Goal: Task Accomplishment & Management: Complete application form

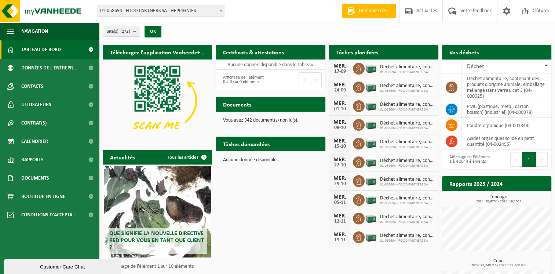
drag, startPoint x: 292, startPoint y: 202, endPoint x: 309, endPoint y: 245, distance: 46.1
click at [309, 245] on div "Téléchargez l'application Vanheede+ maintenant! Cachez Certificats & attestatio…" at bounding box center [327, 181] width 452 height 281
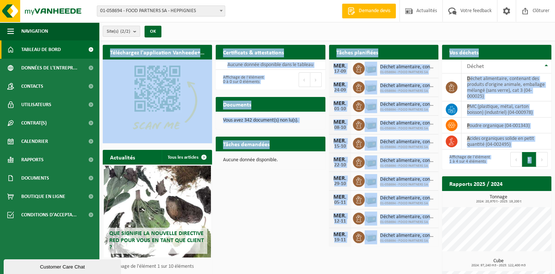
drag, startPoint x: 309, startPoint y: 245, endPoint x: 224, endPoint y: 169, distance: 113.5
click at [224, 169] on div "Téléchargez l'application Vanheede+ maintenant! Cachez Certificats & attestatio…" at bounding box center [327, 181] width 452 height 281
click at [224, 169] on div "Tâches demandées Afficher les tâches demandées Aucune donnée disponible." at bounding box center [270, 153] width 113 height 40
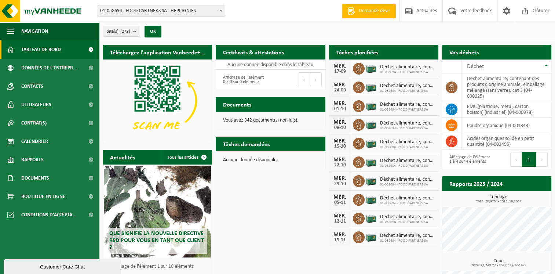
click at [255, 192] on div "Téléchargez l'application Vanheede+ maintenant! Cachez Certificats & attestatio…" at bounding box center [327, 181] width 452 height 281
click at [49, 167] on link "Rapports" at bounding box center [49, 159] width 99 height 18
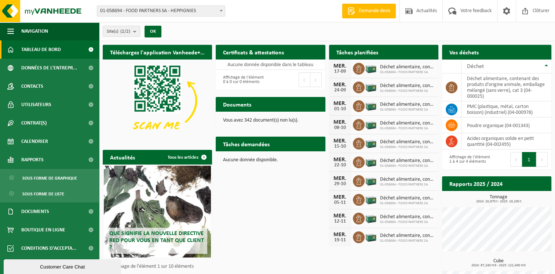
click at [56, 51] on span "Tableau de bord" at bounding box center [41, 49] width 40 height 18
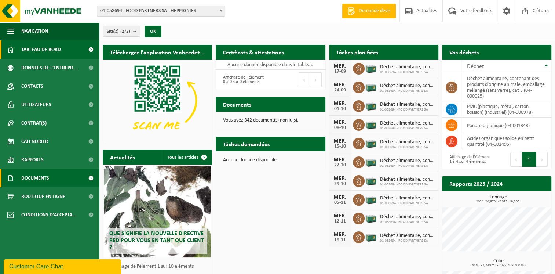
click at [90, 175] on span at bounding box center [91, 178] width 17 height 18
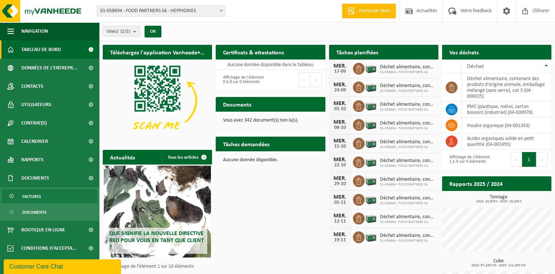
click at [43, 195] on link "Factures" at bounding box center [49, 196] width 95 height 14
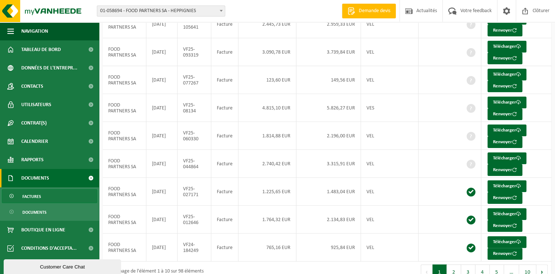
scroll to position [139, 0]
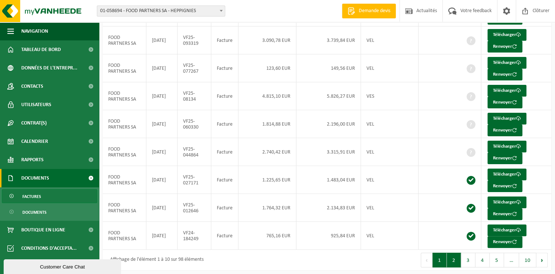
click at [454, 255] on button "2" at bounding box center [454, 259] width 14 height 15
click at [470, 257] on button "3" at bounding box center [468, 259] width 14 height 15
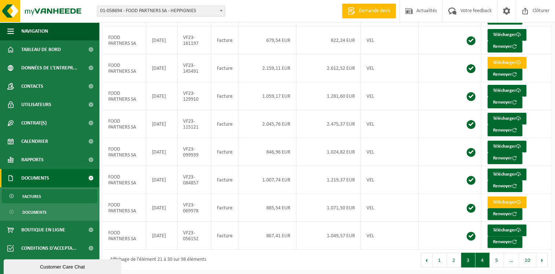
click at [487, 257] on button "4" at bounding box center [482, 259] width 14 height 15
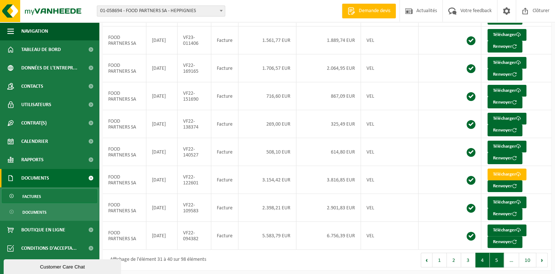
click at [497, 254] on button "5" at bounding box center [497, 259] width 14 height 15
click at [496, 255] on button "6" at bounding box center [497, 259] width 14 height 15
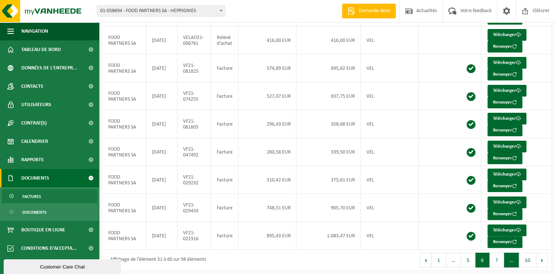
click at [512, 256] on span "…" at bounding box center [511, 259] width 15 height 15
click at [436, 256] on button "1" at bounding box center [439, 259] width 14 height 15
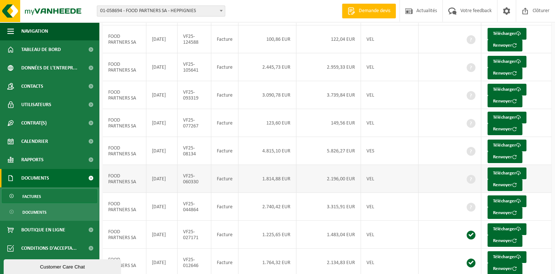
scroll to position [0, 0]
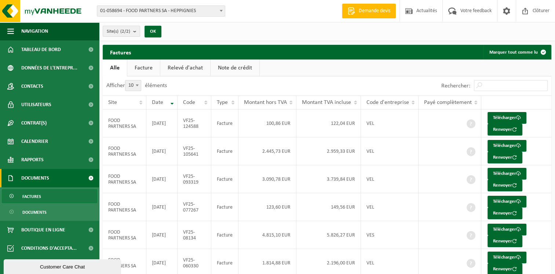
click at [143, 72] on link "Facture" at bounding box center [143, 67] width 33 height 17
click at [191, 68] on link "Relevé d'achat" at bounding box center [186, 67] width 50 height 17
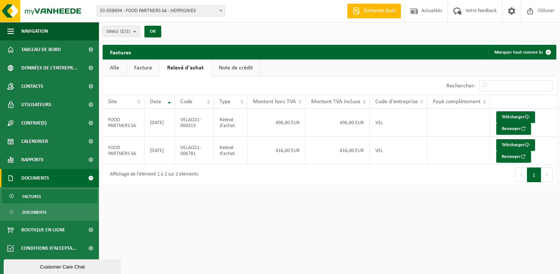
click at [223, 63] on link "Note de crédit" at bounding box center [236, 67] width 49 height 17
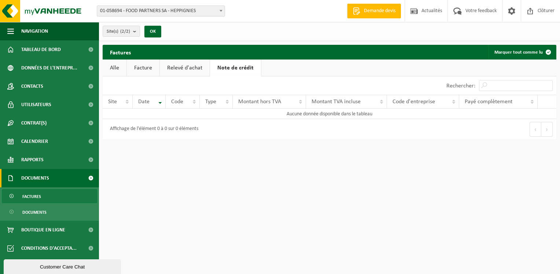
click at [141, 65] on link "Facture" at bounding box center [143, 67] width 33 height 17
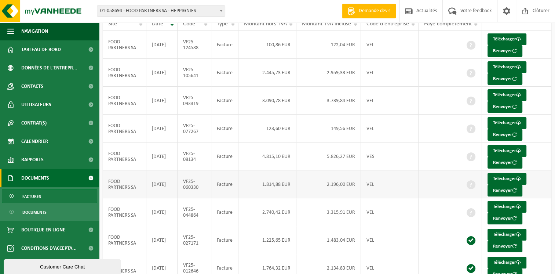
scroll to position [65, 0]
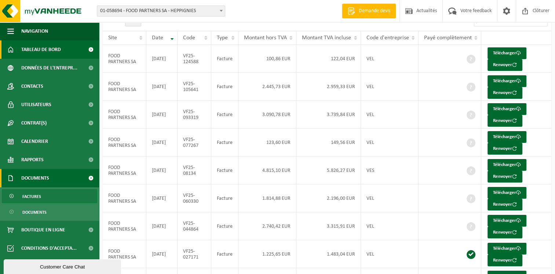
click at [28, 55] on span "Tableau de bord" at bounding box center [41, 49] width 40 height 18
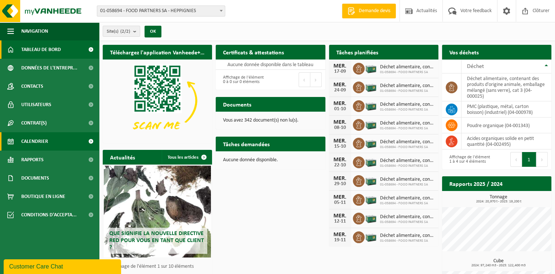
click at [31, 138] on span "Calendrier" at bounding box center [34, 141] width 27 height 18
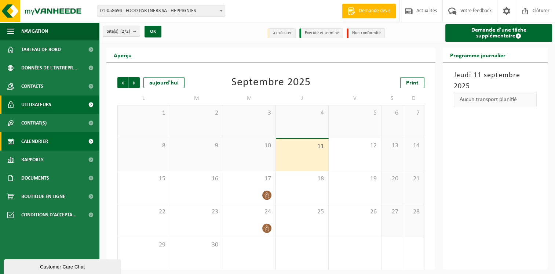
click at [53, 106] on link "Utilisateurs" at bounding box center [49, 104] width 99 height 18
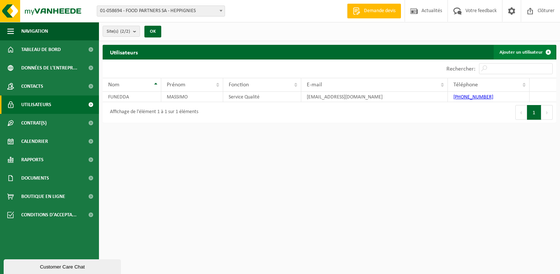
click at [550, 50] on span at bounding box center [548, 52] width 15 height 15
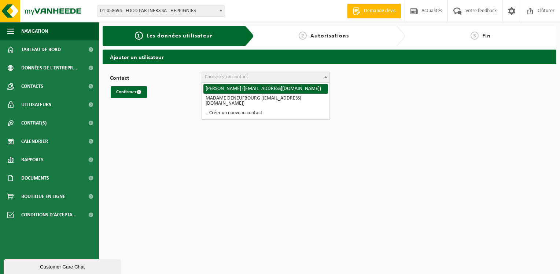
click at [276, 76] on span "Choisissez un contact" at bounding box center [266, 77] width 128 height 10
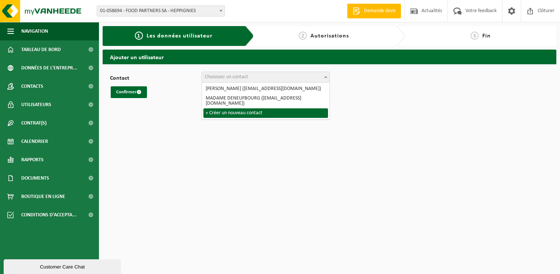
select select "0"
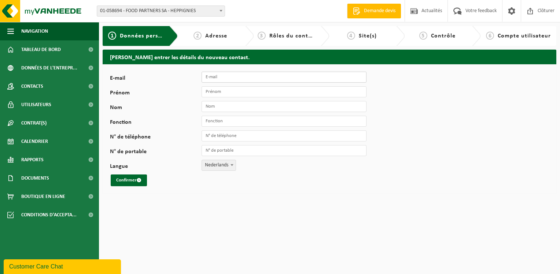
click at [219, 76] on input "E-mail" at bounding box center [284, 77] width 165 height 11
click at [204, 93] on input "Prénom" at bounding box center [284, 91] width 165 height 11
paste input "Wendy Biasino <wbiasino@foodpartners.be>"
click at [291, 91] on input "Wendy Biasino <wbiasino@foodpartners.be>" at bounding box center [284, 91] width 165 height 11
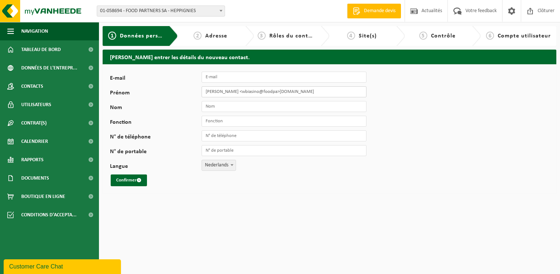
click at [273, 90] on input "Wendy Biasino <wbiasino@foodpa>rtners.be" at bounding box center [284, 91] width 165 height 11
drag, startPoint x: 301, startPoint y: 89, endPoint x: 235, endPoint y: 91, distance: 65.3
click at [235, 91] on input "Wendy Biasino <wbiasino@foodpa>rtners.be" at bounding box center [284, 91] width 165 height 11
drag, startPoint x: 242, startPoint y: 92, endPoint x: 220, endPoint y: 91, distance: 21.6
click at [220, 91] on input "Wendy Biasino" at bounding box center [284, 91] width 165 height 11
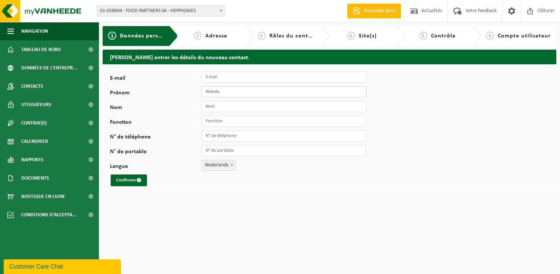
type input "Wendy"
click at [222, 107] on input "Nom" at bounding box center [284, 106] width 165 height 11
paste input "Biasino"
type input "Biasino"
click at [226, 80] on input "E-mail" at bounding box center [284, 77] width 165 height 11
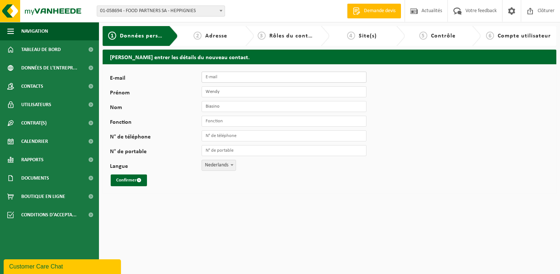
paste input "service.comptabilite@foodpartners.be"
type input "service.comptabilite@foodpartners.be"
click at [235, 124] on input "Fonction" at bounding box center [284, 121] width 165 height 11
type input "service comptabilité"
click at [247, 137] on input "N° de téléphone" at bounding box center [284, 135] width 165 height 11
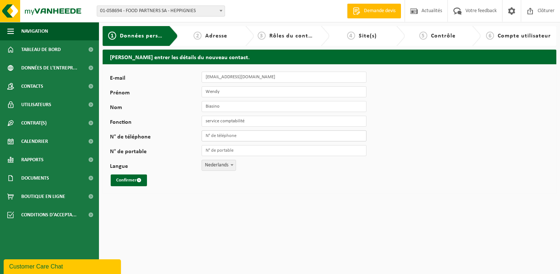
click at [215, 139] on input "N° de téléphone" at bounding box center [284, 135] width 165 height 11
paste input "+ 32 71.82.07.82"
type input "+32 71 82 07 82"
click at [228, 164] on span "Nederlands" at bounding box center [219, 165] width 34 height 10
select select "1"
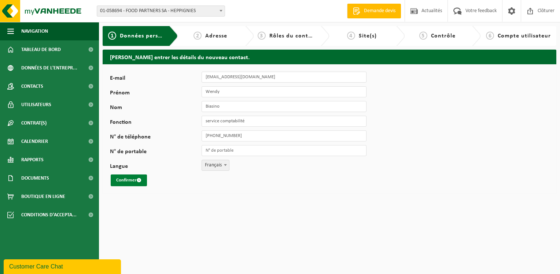
click at [131, 182] on button "Confirmer" at bounding box center [129, 180] width 36 height 12
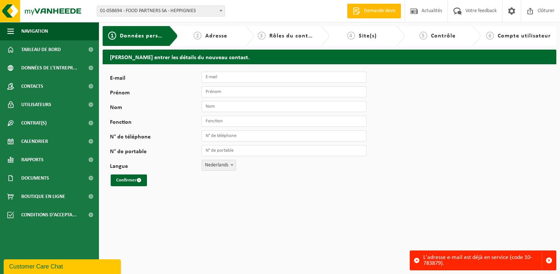
click at [179, 11] on span "01-058694 - FOOD PARTNERS SA - HEPPIGNIES" at bounding box center [161, 11] width 128 height 10
click at [44, 157] on link "Rapports" at bounding box center [49, 159] width 99 height 18
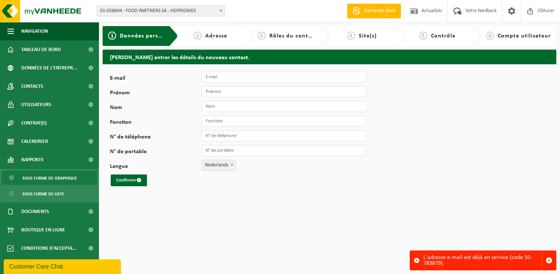
click at [56, 175] on span "Sous forme de graphique" at bounding box center [49, 178] width 55 height 14
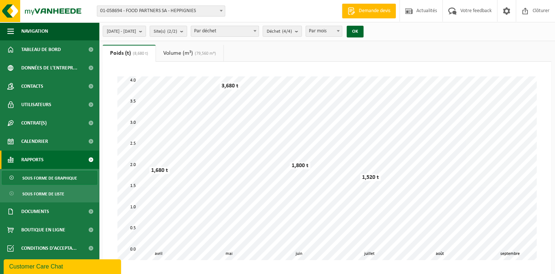
click at [185, 48] on link "Volume (m³) (79,560 m³)" at bounding box center [189, 53] width 67 height 17
